Goal: Find specific page/section: Find specific page/section

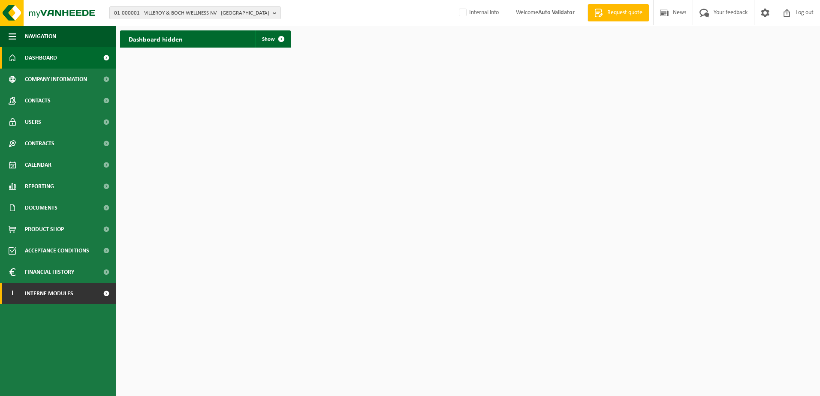
click at [57, 291] on span "Interne modules" at bounding box center [49, 293] width 48 height 21
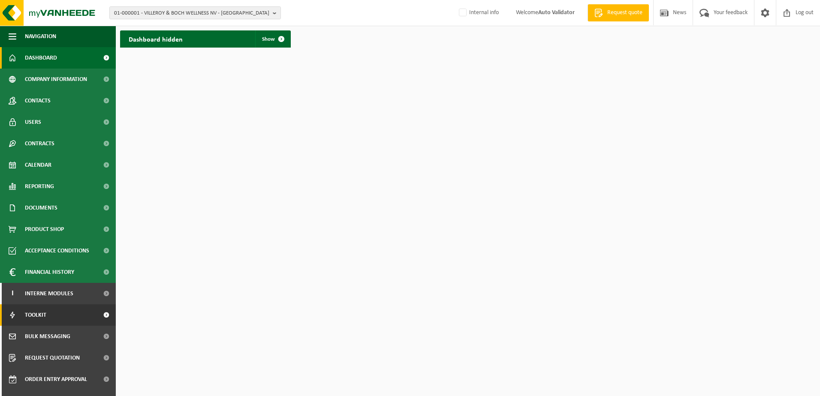
scroll to position [37, 0]
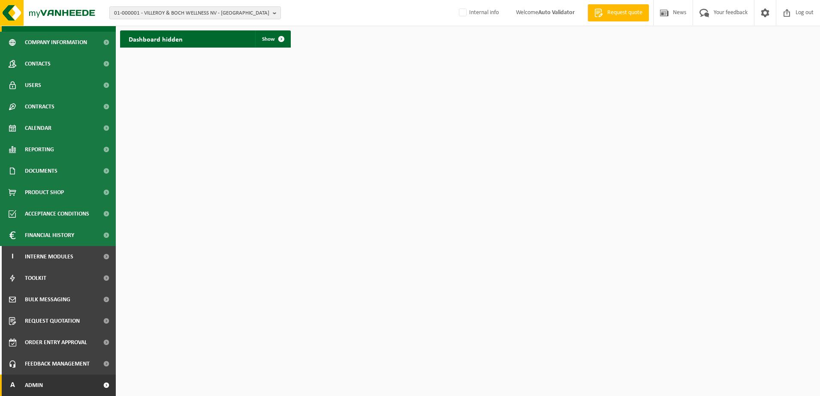
click at [51, 382] on link "A Admin" at bounding box center [58, 385] width 116 height 21
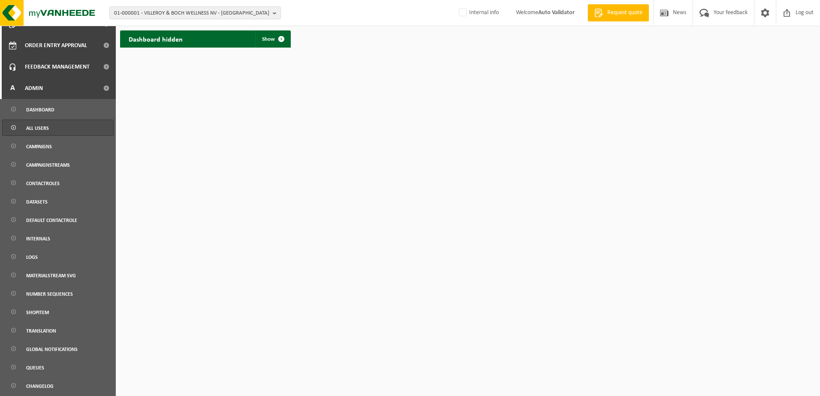
click at [45, 126] on span "All users" at bounding box center [37, 128] width 23 height 16
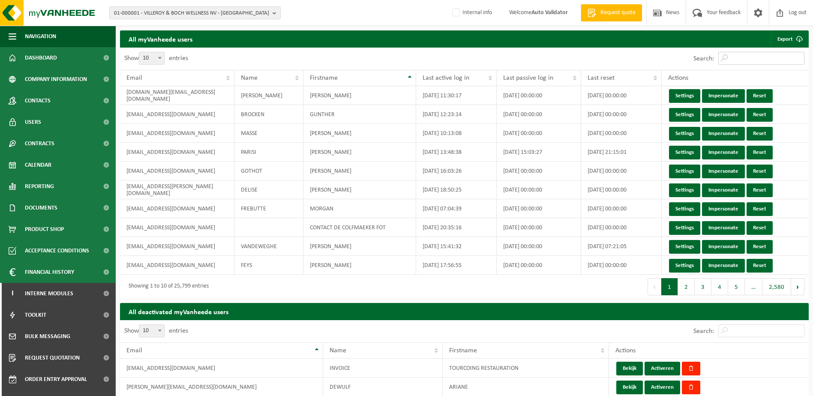
click at [737, 58] on input "Search:" at bounding box center [762, 58] width 86 height 13
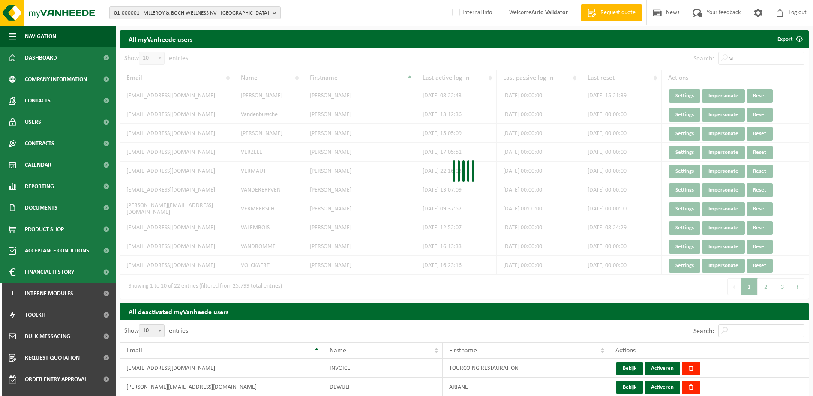
type input "v"
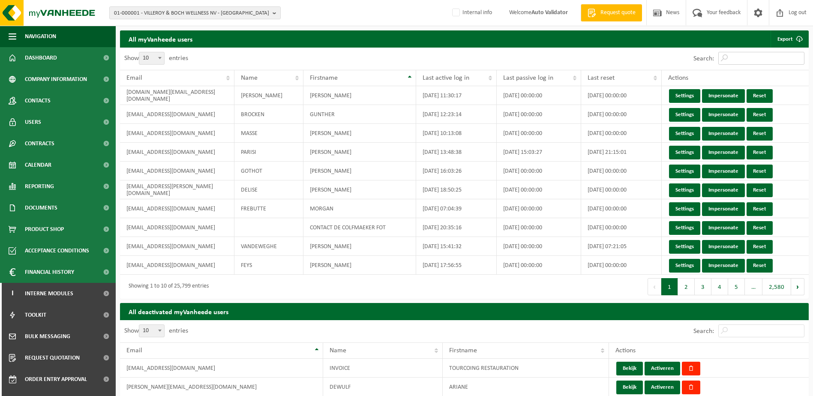
click at [732, 60] on input "Search:" at bounding box center [762, 58] width 86 height 13
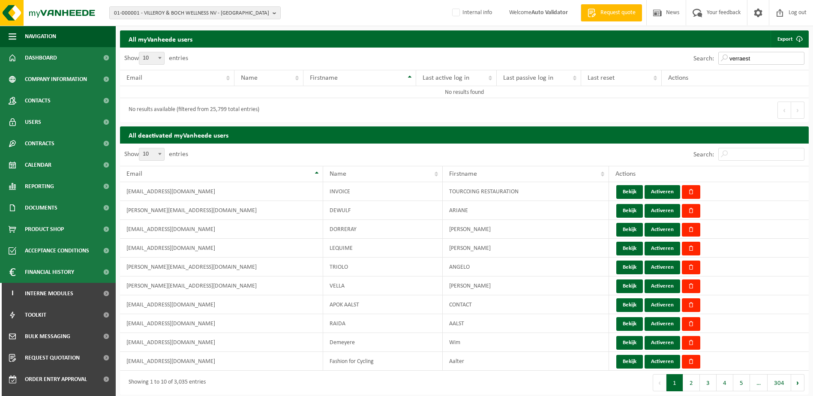
drag, startPoint x: 758, startPoint y: 58, endPoint x: 682, endPoint y: 57, distance: 75.9
click at [682, 57] on div "Search: verraest" at bounding box center [637, 59] width 345 height 22
type input "verraest"
click at [757, 158] on input "Search:" at bounding box center [762, 154] width 86 height 13
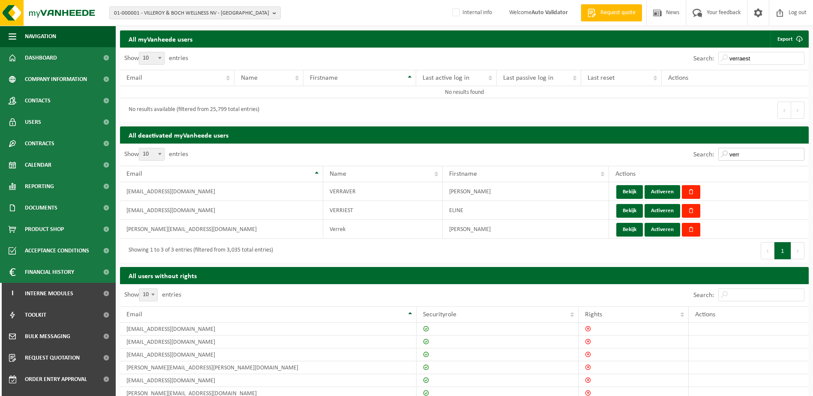
type input "verr"
click at [748, 299] on input "Search:" at bounding box center [762, 295] width 86 height 13
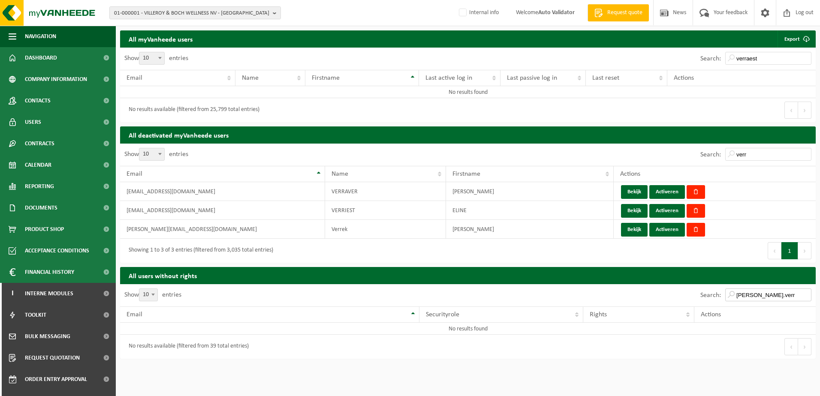
type input "[PERSON_NAME].verr"
drag, startPoint x: 765, startPoint y: 58, endPoint x: 635, endPoint y: 66, distance: 130.6
click at [635, 66] on div "Search: verraest" at bounding box center [642, 59] width 348 height 22
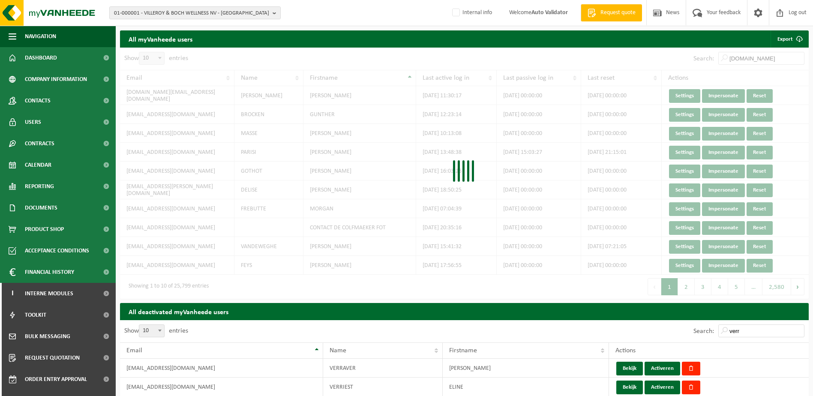
type input "[PERSON_NAME].ver"
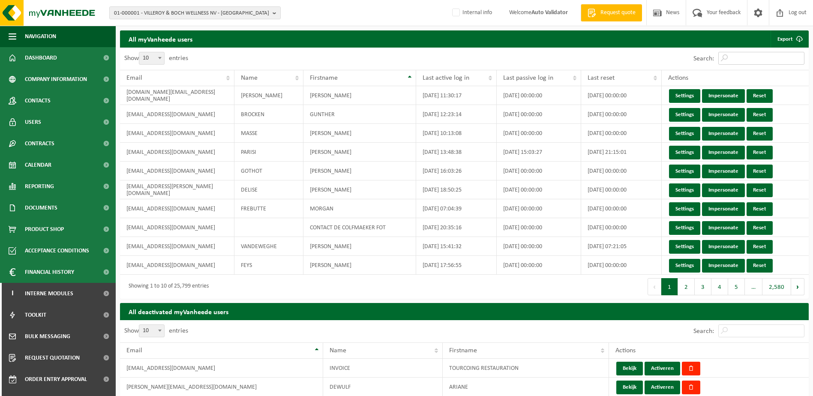
click at [736, 58] on input "Search:" at bounding box center [762, 58] width 86 height 13
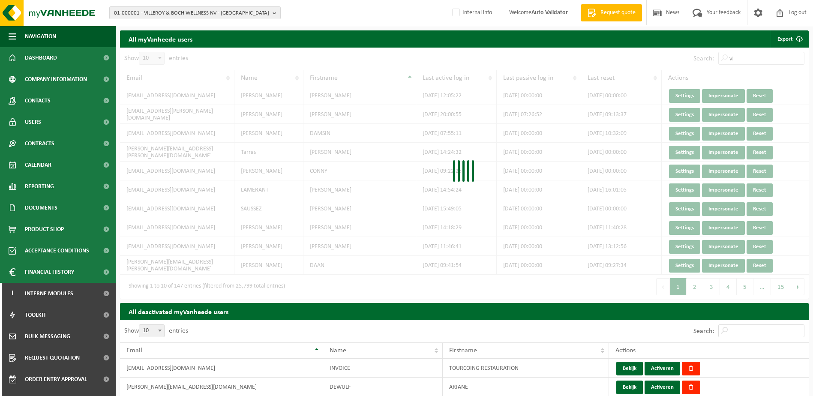
type input "v"
type input "geert.mollez"
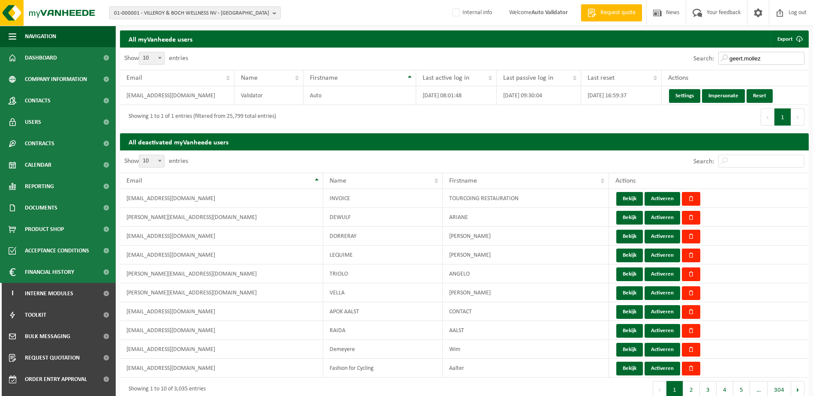
click at [765, 56] on input "geert.mollez" at bounding box center [762, 58] width 86 height 13
click at [798, 59] on input "geert.mollez" at bounding box center [762, 58] width 86 height 13
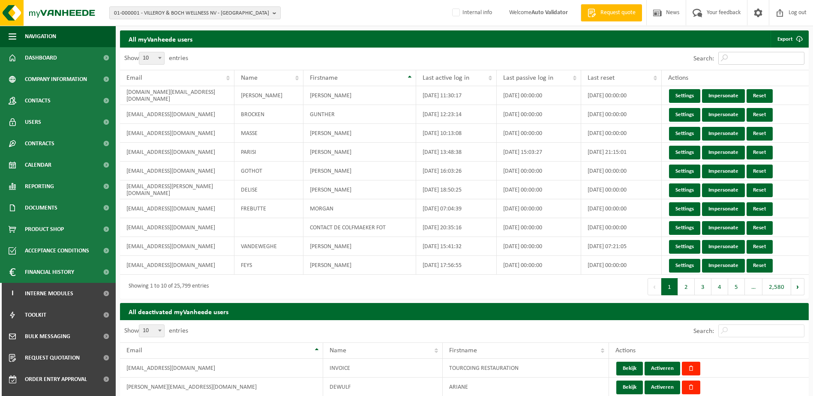
click at [741, 60] on input "Search:" at bounding box center [762, 58] width 86 height 13
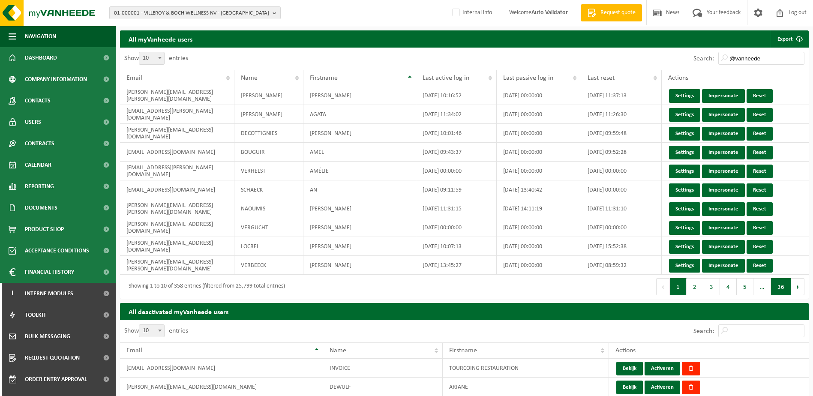
click at [784, 285] on button "36" at bounding box center [781, 286] width 20 height 17
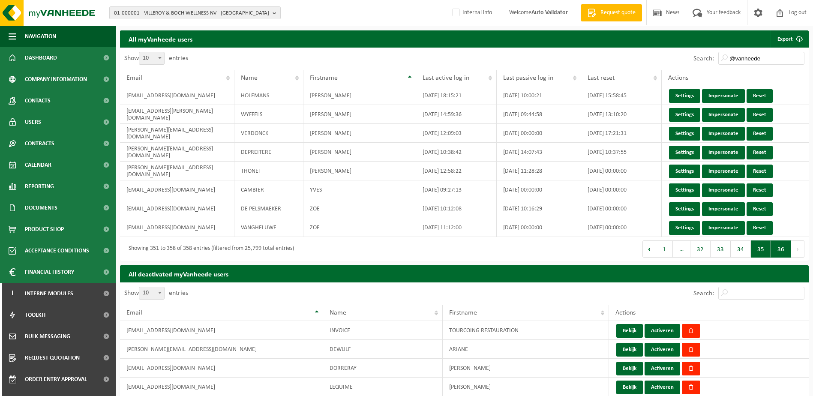
click at [761, 247] on button "35" at bounding box center [761, 249] width 20 height 17
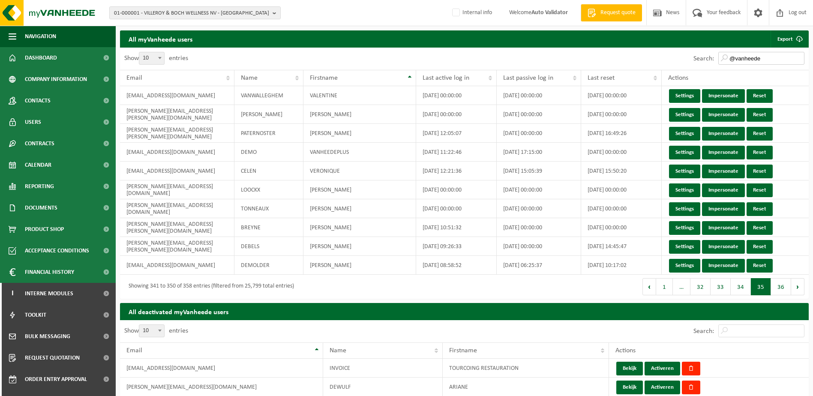
drag, startPoint x: 768, startPoint y: 59, endPoint x: 641, endPoint y: 60, distance: 126.5
click at [641, 60] on div "Search: @vanheede" at bounding box center [637, 59] width 345 height 22
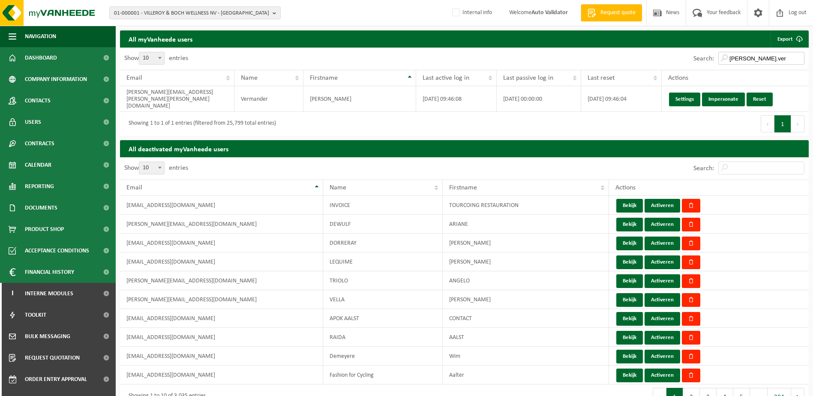
drag, startPoint x: 771, startPoint y: 60, endPoint x: 639, endPoint y: 55, distance: 132.6
click at [639, 55] on div "Search: [PERSON_NAME].ver" at bounding box center [637, 59] width 345 height 22
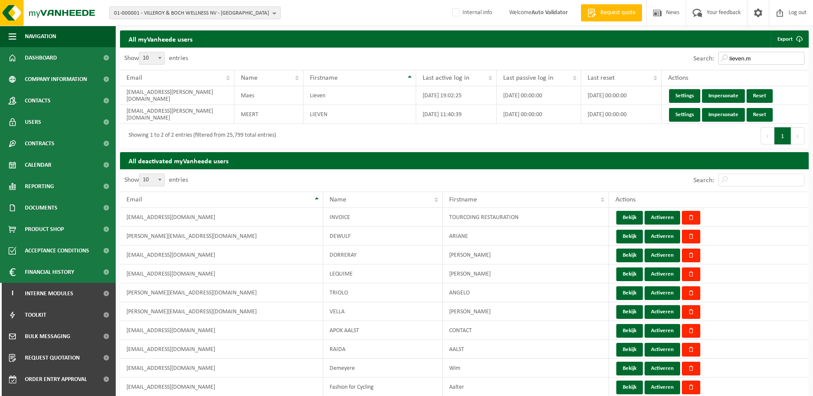
drag, startPoint x: 769, startPoint y: 56, endPoint x: 666, endPoint y: 69, distance: 103.8
click at [652, 63] on div "Search: lieven.m" at bounding box center [637, 59] width 345 height 22
paste input "[EMAIL_ADDRESS][DOMAIN_NAME]"
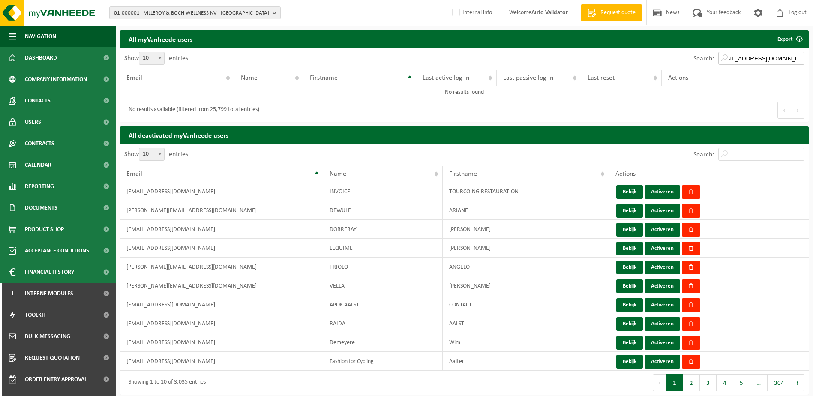
type input "[EMAIL_ADDRESS][DOMAIN_NAME]"
click at [799, 58] on input "[EMAIL_ADDRESS][DOMAIN_NAME]" at bounding box center [762, 58] width 86 height 13
paste input "[PERSON_NAME][EMAIL_ADDRESS][DOMAIN_NAME]"
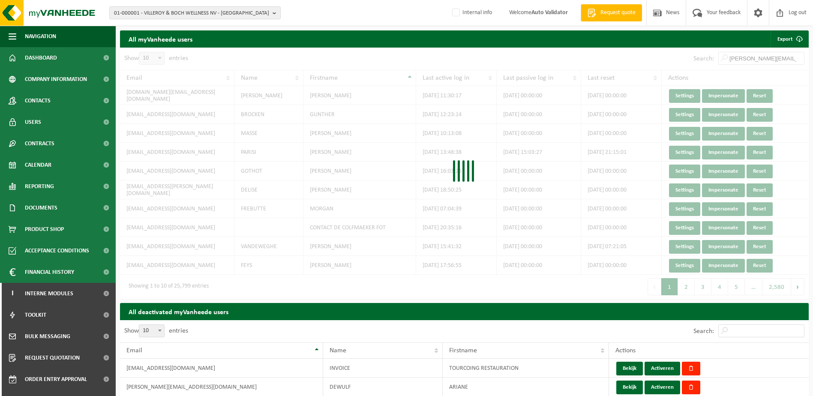
scroll to position [0, 19]
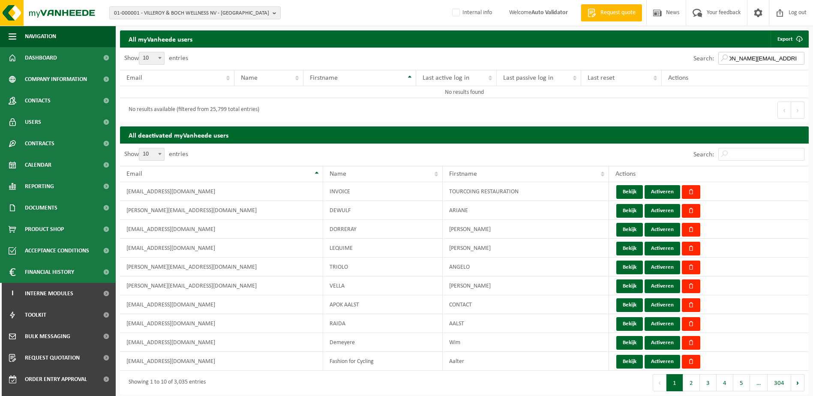
type input "[PERSON_NAME][EMAIL_ADDRESS][DOMAIN_NAME]"
click at [798, 58] on input "[PERSON_NAME][EMAIL_ADDRESS][DOMAIN_NAME]" at bounding box center [762, 58] width 86 height 13
paste input "[EMAIL_ADDRESS][PERSON_NAME][DOMAIN_NAME]"
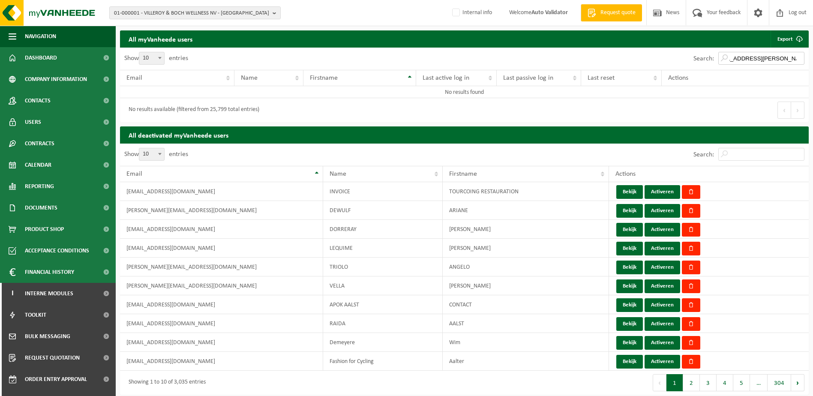
type input "[EMAIL_ADDRESS][PERSON_NAME][DOMAIN_NAME]"
click at [800, 58] on input "[EMAIL_ADDRESS][PERSON_NAME][DOMAIN_NAME]" at bounding box center [762, 58] width 86 height 13
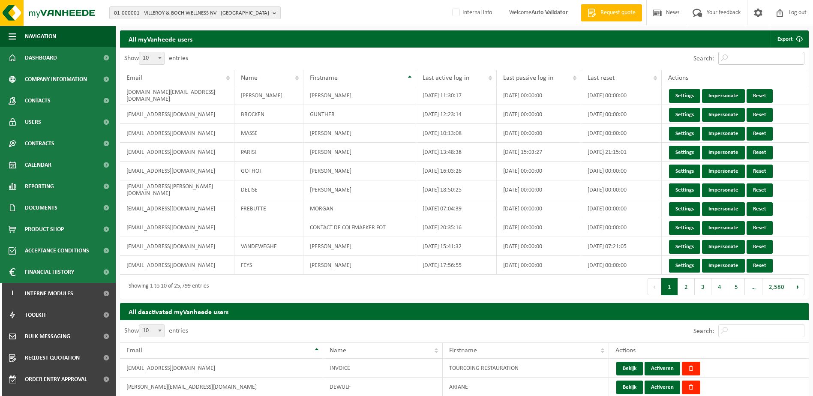
paste input "[EMAIL_ADDRESS][DOMAIN_NAME]"
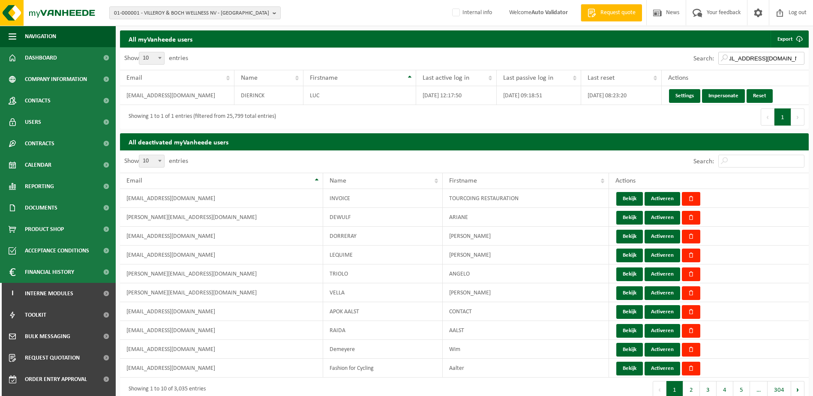
type input "[EMAIL_ADDRESS][DOMAIN_NAME]"
click at [800, 58] on input "[EMAIL_ADDRESS][DOMAIN_NAME]" at bounding box center [762, 58] width 86 height 13
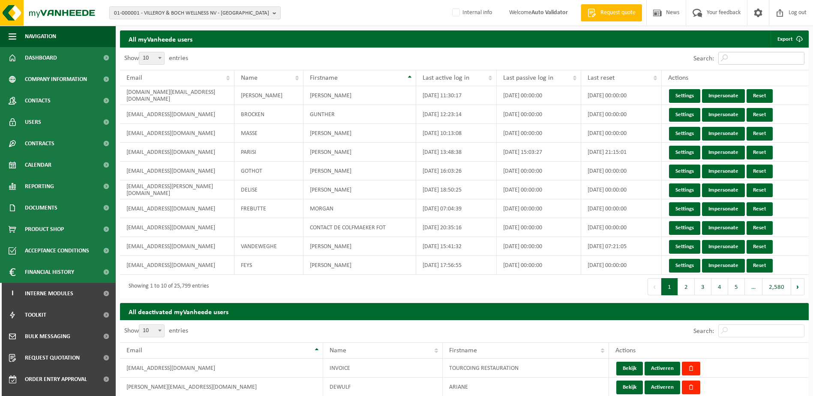
paste input "[PERSON_NAME][EMAIL_ADDRESS][DOMAIN_NAME]"
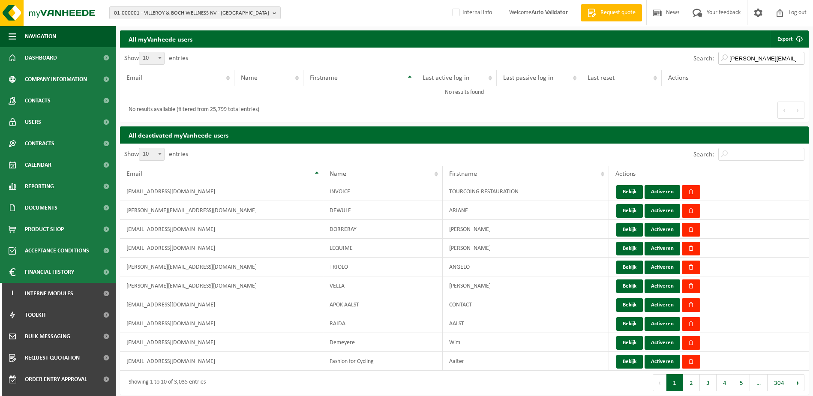
click at [792, 59] on input "[PERSON_NAME][EMAIL_ADDRESS][DOMAIN_NAME]" at bounding box center [762, 58] width 86 height 13
type input "[PERSON_NAME][EMAIL_ADDRESS][DOMAIN_NAME]"
click at [776, 151] on input "Search:" at bounding box center [762, 154] width 86 height 13
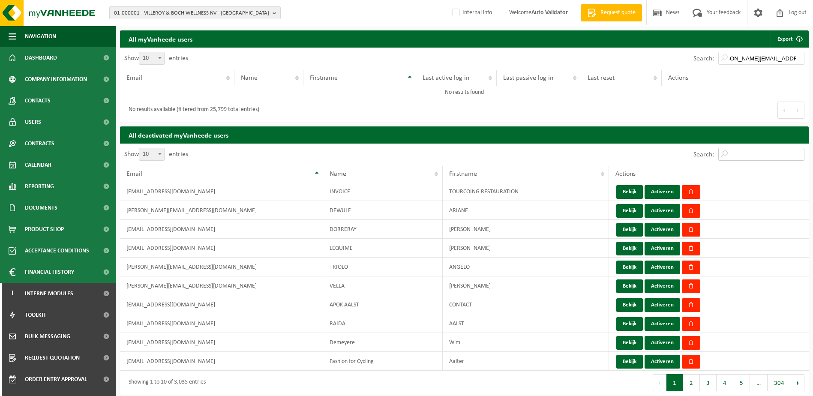
scroll to position [0, 0]
paste input "[PERSON_NAME][EMAIL_ADDRESS][DOMAIN_NAME]"
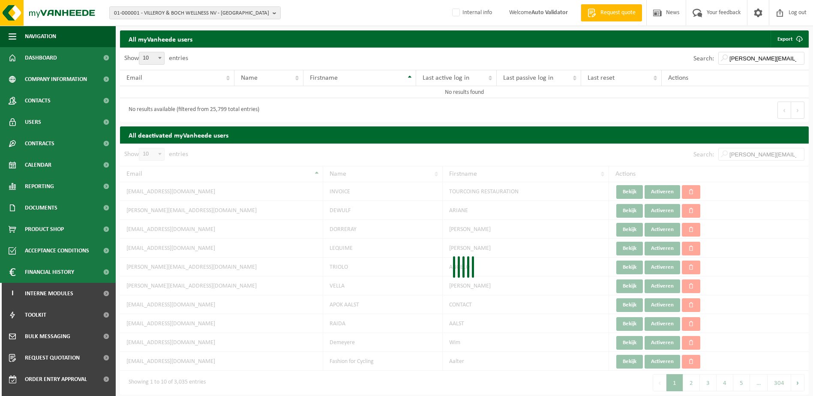
scroll to position [0, 17]
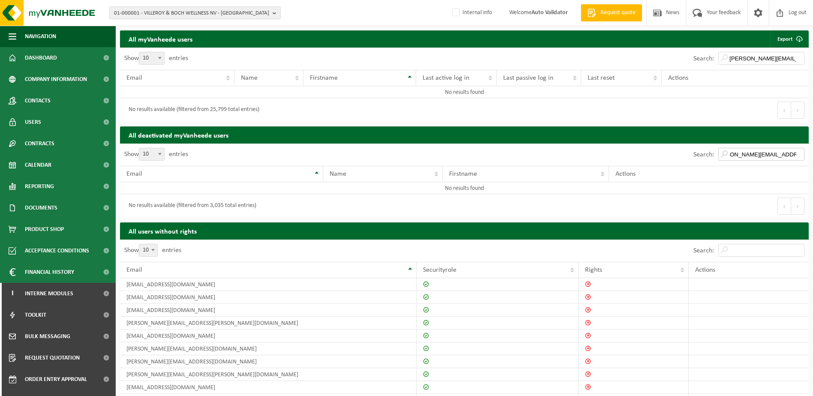
type input "[PERSON_NAME][EMAIL_ADDRESS][DOMAIN_NAME]"
click at [731, 62] on input "[PERSON_NAME][EMAIL_ADDRESS][DOMAIN_NAME]" at bounding box center [762, 58] width 86 height 13
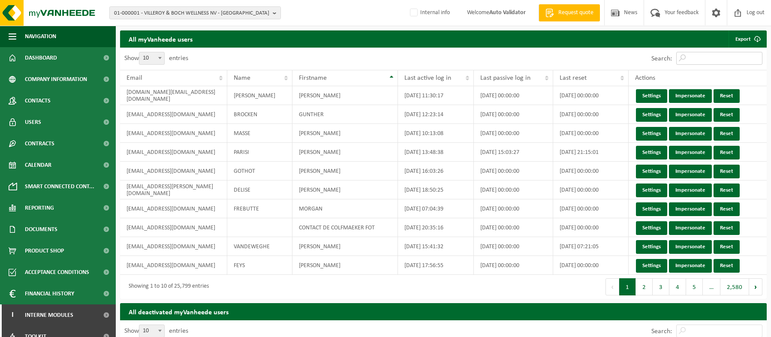
click at [708, 53] on input "Search:" at bounding box center [719, 58] width 86 height 13
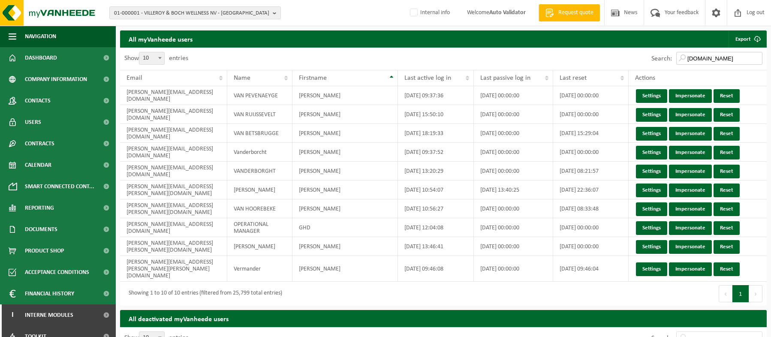
type input "[PERSON_NAME].ver"
